Goal: Information Seeking & Learning: Learn about a topic

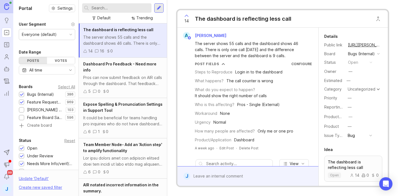
click at [288, 101] on div "Steps to Reproduce Login in to the dashboard What happens? The call counter is …" at bounding box center [253, 104] width 117 height 77
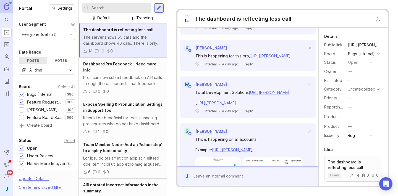
scroll to position [721, 0]
